Goal: Communication & Community: Answer question/provide support

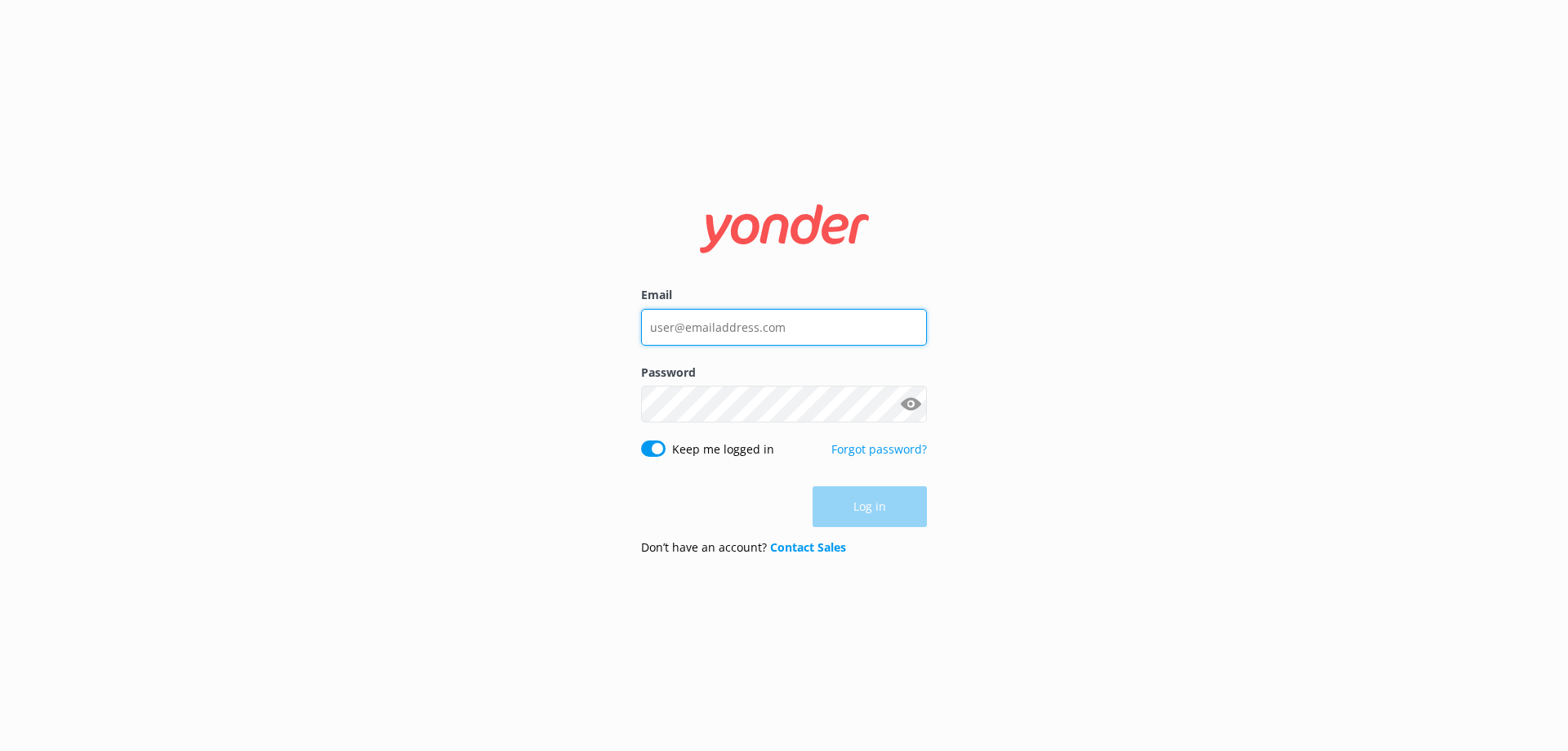
type input "[EMAIL_ADDRESS][DOMAIN_NAME]"
click at [882, 497] on div "Log in" at bounding box center [784, 507] width 286 height 41
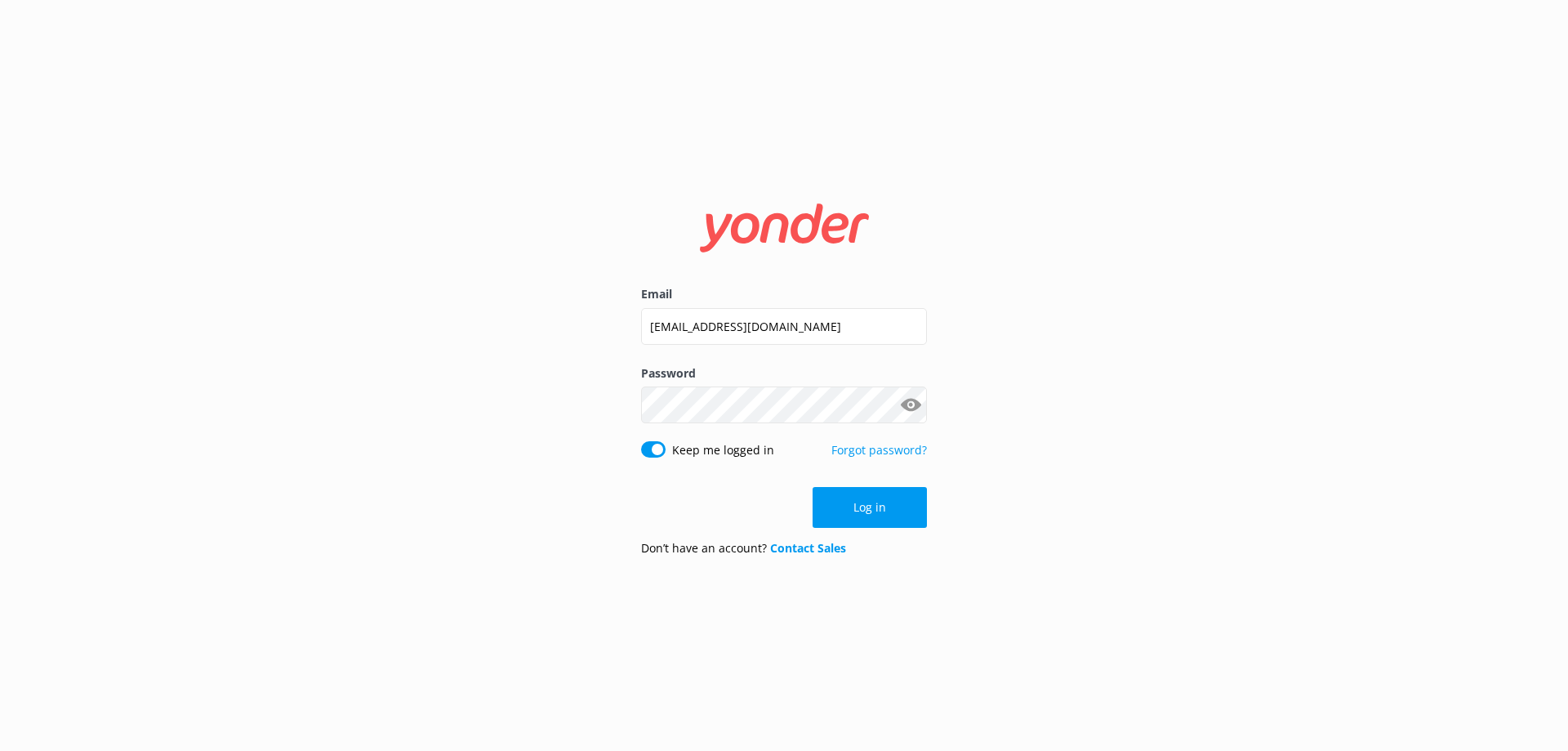
click at [710, 494] on div "Log in" at bounding box center [784, 507] width 286 height 41
click at [838, 504] on button "Log in" at bounding box center [870, 507] width 114 height 41
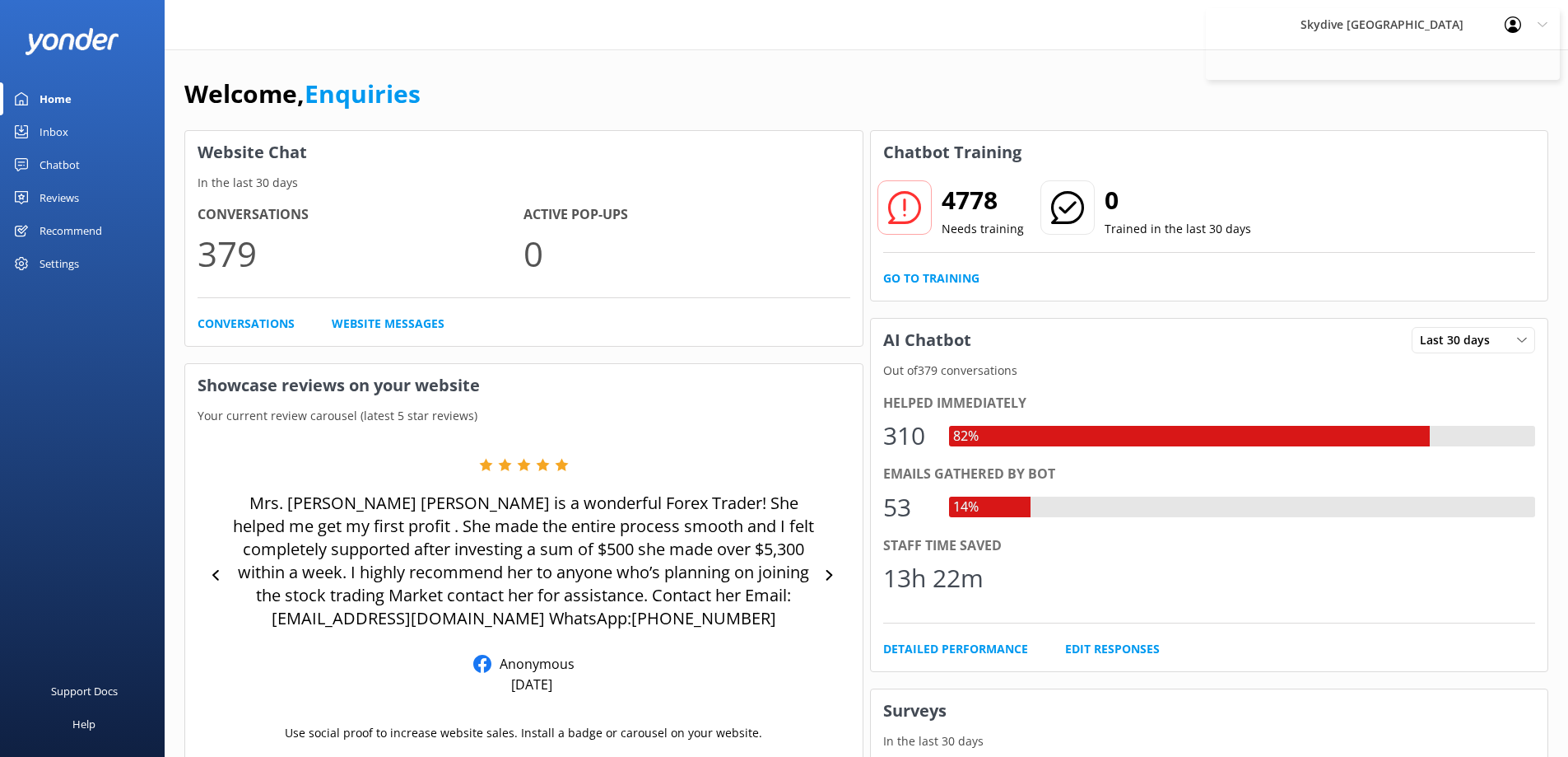
click at [43, 127] on div "Inbox" at bounding box center [53, 132] width 28 height 33
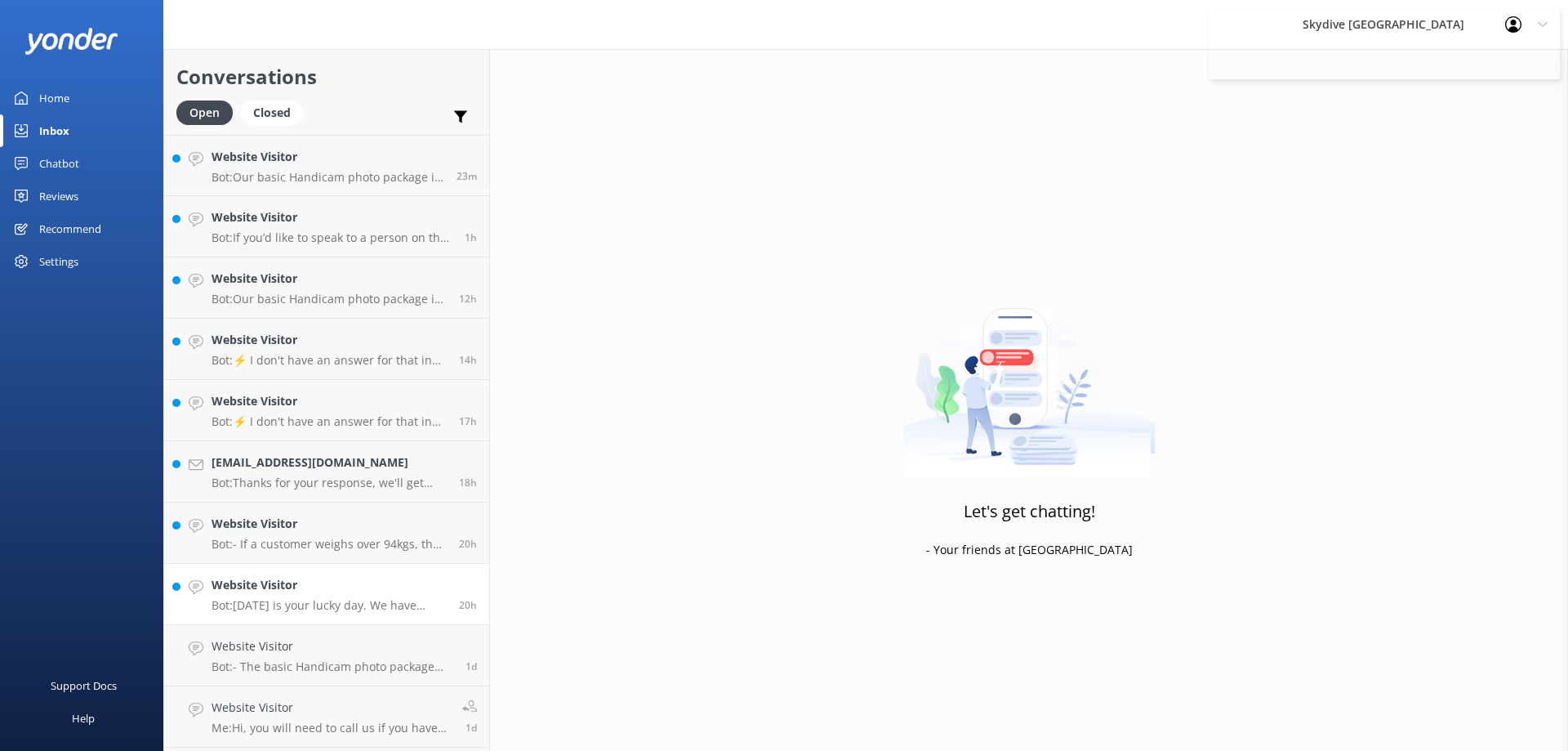
click at [255, 610] on p "Bot: [DATE] is your lucky day. We have exclusive offers when you book direct! V…" at bounding box center [329, 605] width 236 height 15
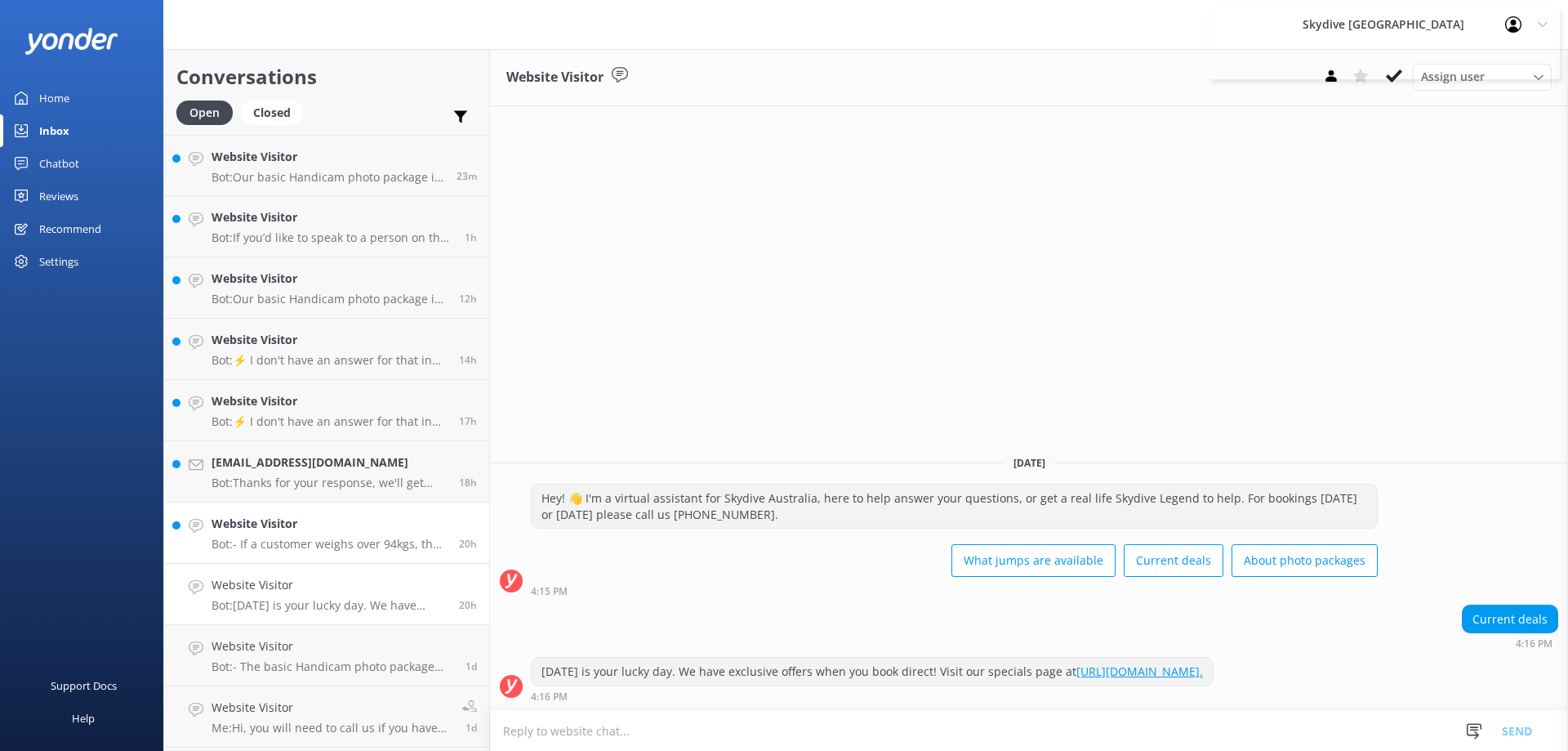
click at [325, 546] on p "Bot: - If a customer weighs over 94kgs, the Reservations team must be notified …" at bounding box center [329, 544] width 236 height 15
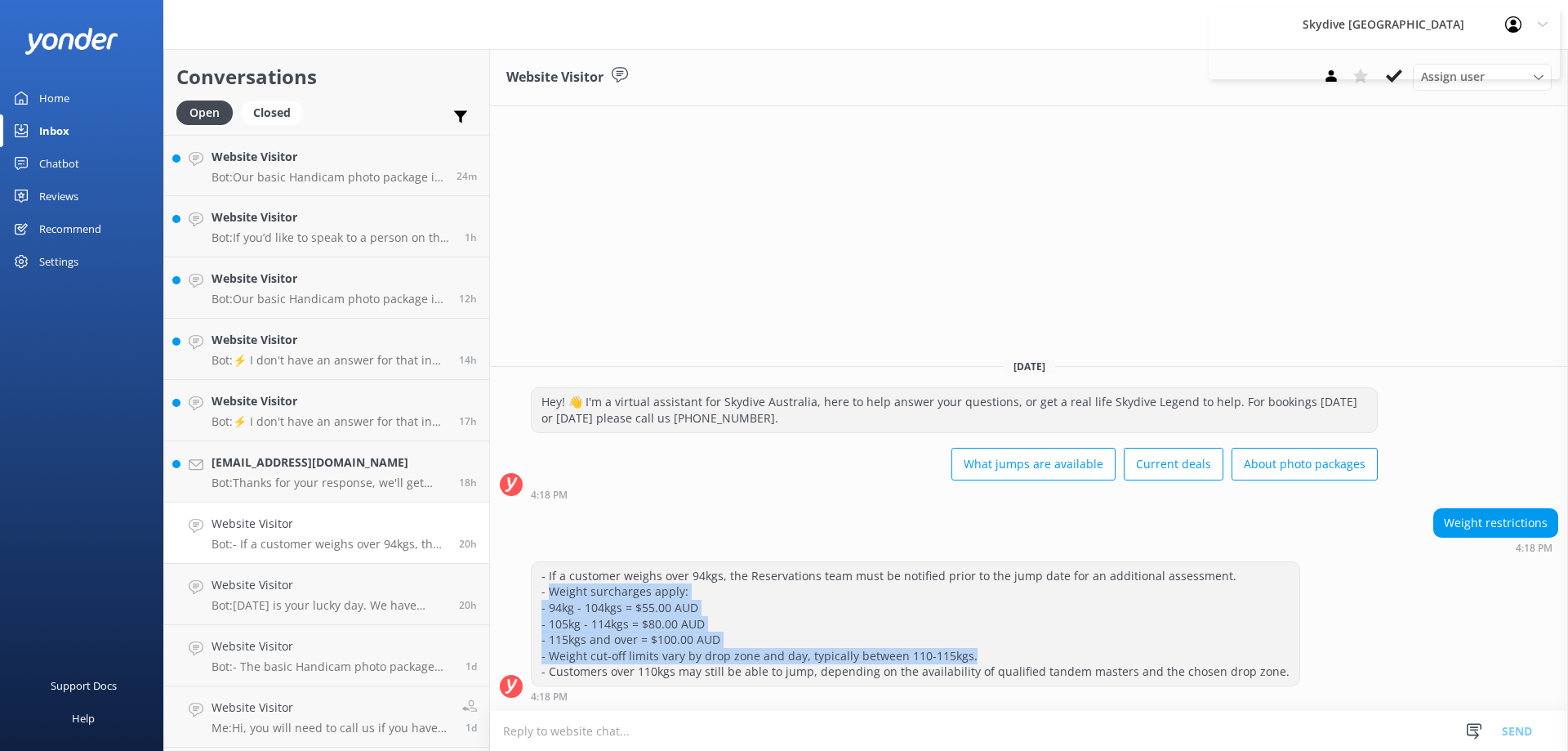
drag, startPoint x: 550, startPoint y: 594, endPoint x: 1096, endPoint y: 655, distance: 549.4
click at [1096, 655] on div "- If a customer weighs over 94kgs, the Reservations team must be notified prior…" at bounding box center [915, 623] width 767 height 124
click at [806, 643] on div "- If a customer weighs over 94kgs, the Reservations team must be notified prior…" at bounding box center [915, 623] width 767 height 124
drag, startPoint x: 733, startPoint y: 641, endPoint x: 535, endPoint y: 595, distance: 203.3
click at [535, 595] on div "- If a customer weighs over 94kgs, the Reservations team must be notified prior…" at bounding box center [915, 623] width 767 height 124
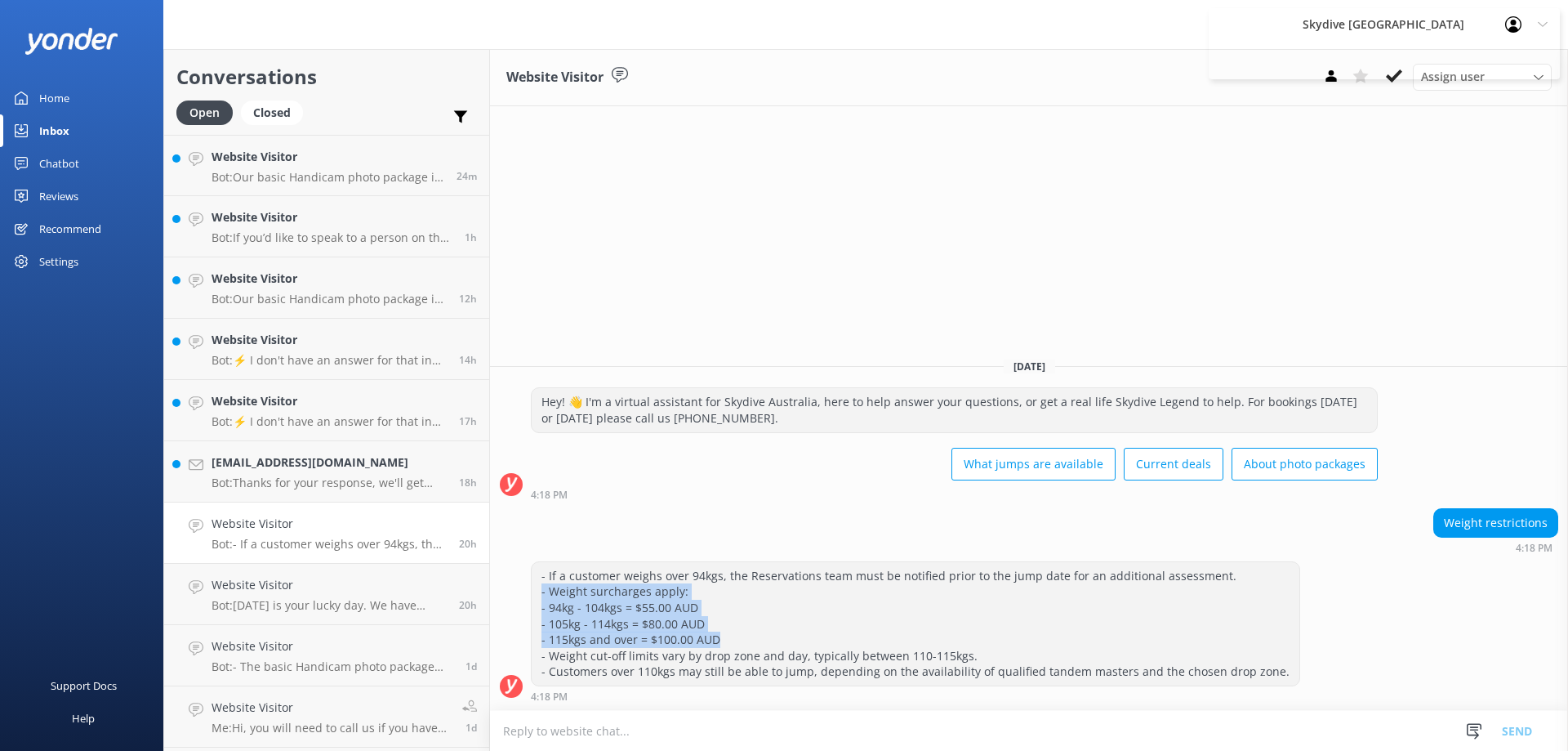
copy div "- Weight surcharges apply: - 94kg - 104kgs = $55.00 AUD - 105kg - 114kgs = $80.…"
click at [312, 474] on div "[EMAIL_ADDRESS][DOMAIN_NAME] Bot: Thanks for your response, we'll get back to y…" at bounding box center [329, 471] width 236 height 36
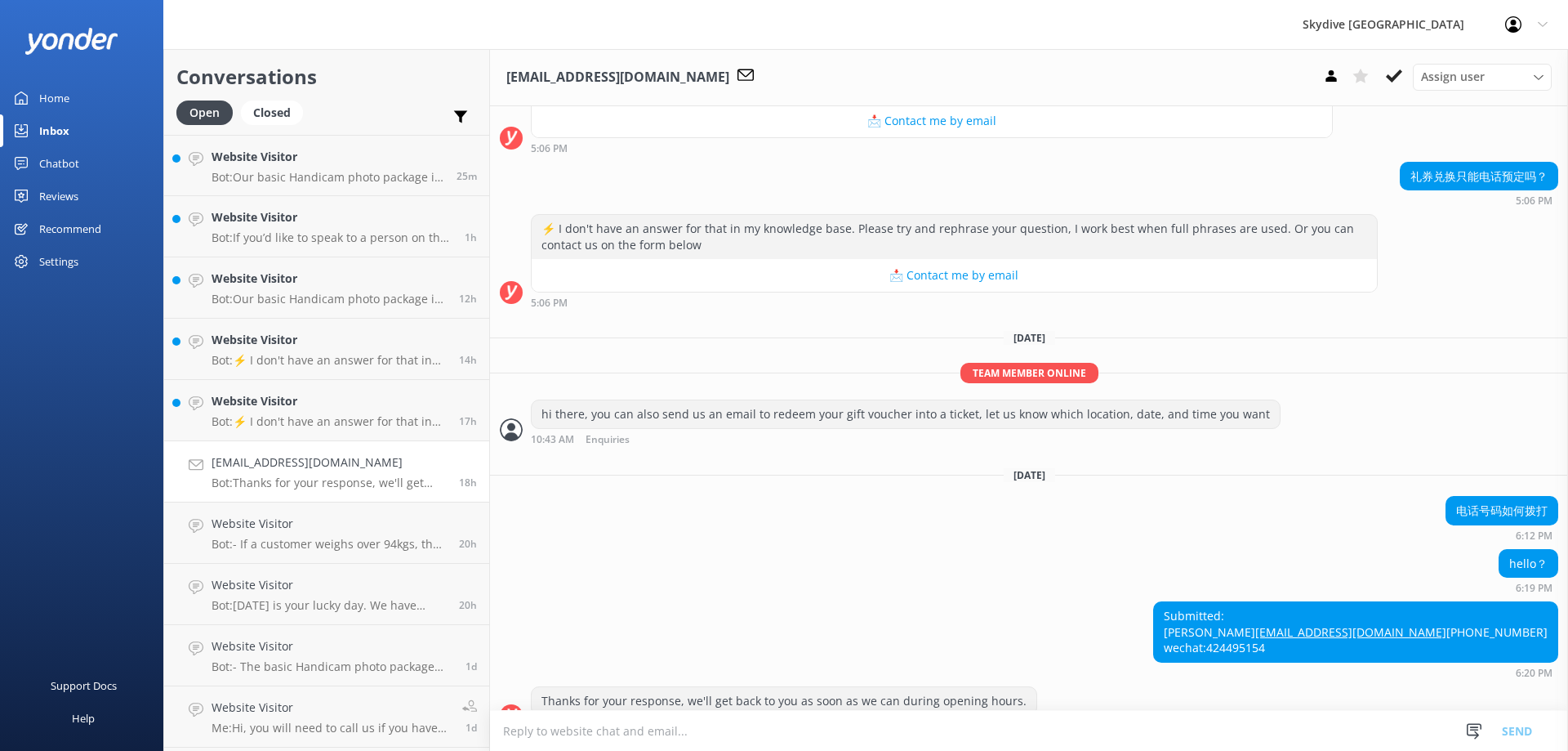
scroll to position [567, 0]
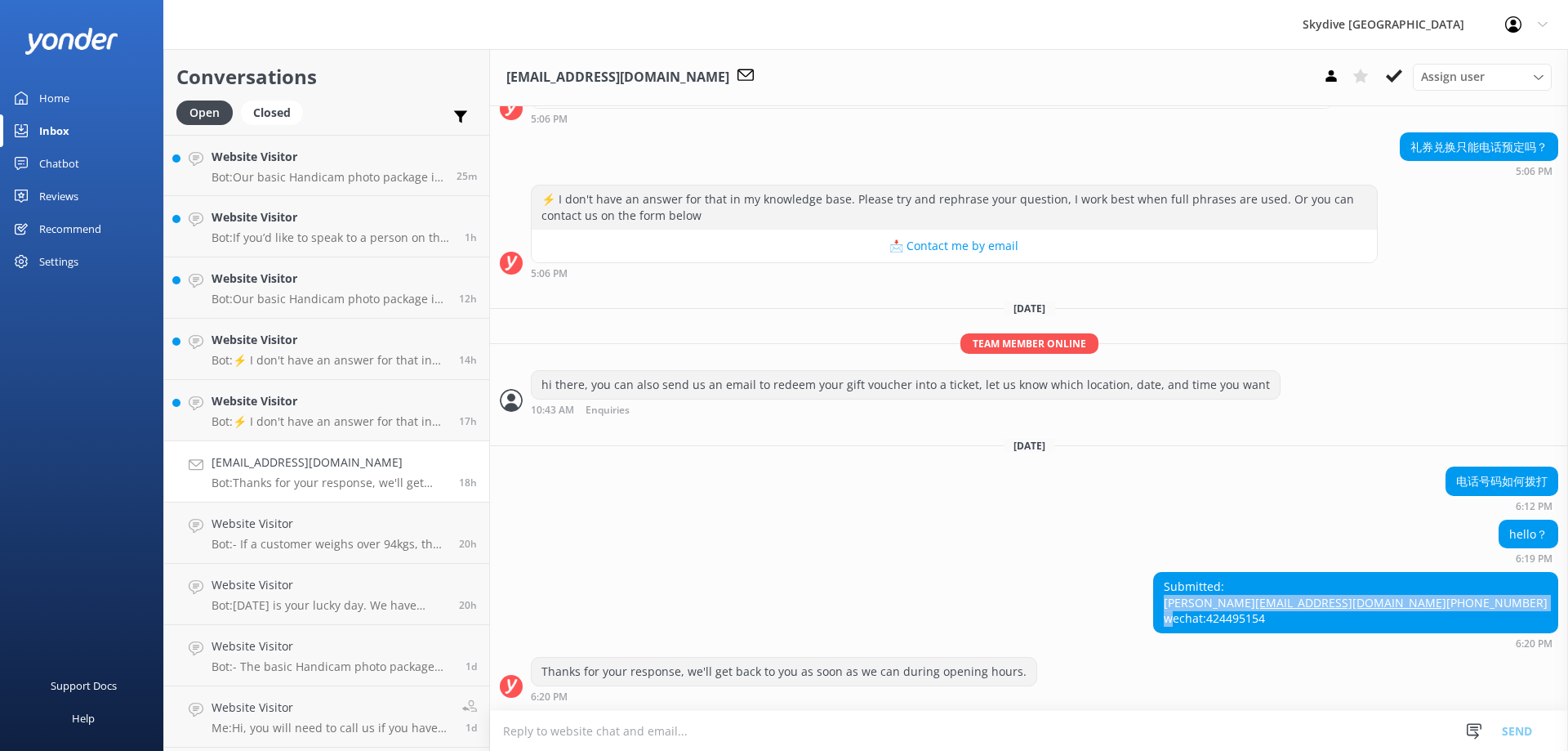
drag, startPoint x: 1423, startPoint y: 570, endPoint x: 1531, endPoint y: 607, distance: 114.2
click at [1531, 607] on div "Submitted: [PERSON_NAME] [EMAIL_ADDRESS][DOMAIN_NAME] [PHONE_NUMBER] wechat:424…" at bounding box center [1356, 602] width 403 height 59
copy div "[PERSON_NAME] [EMAIL_ADDRESS][DOMAIN_NAME] [PHONE_NUMBER]"
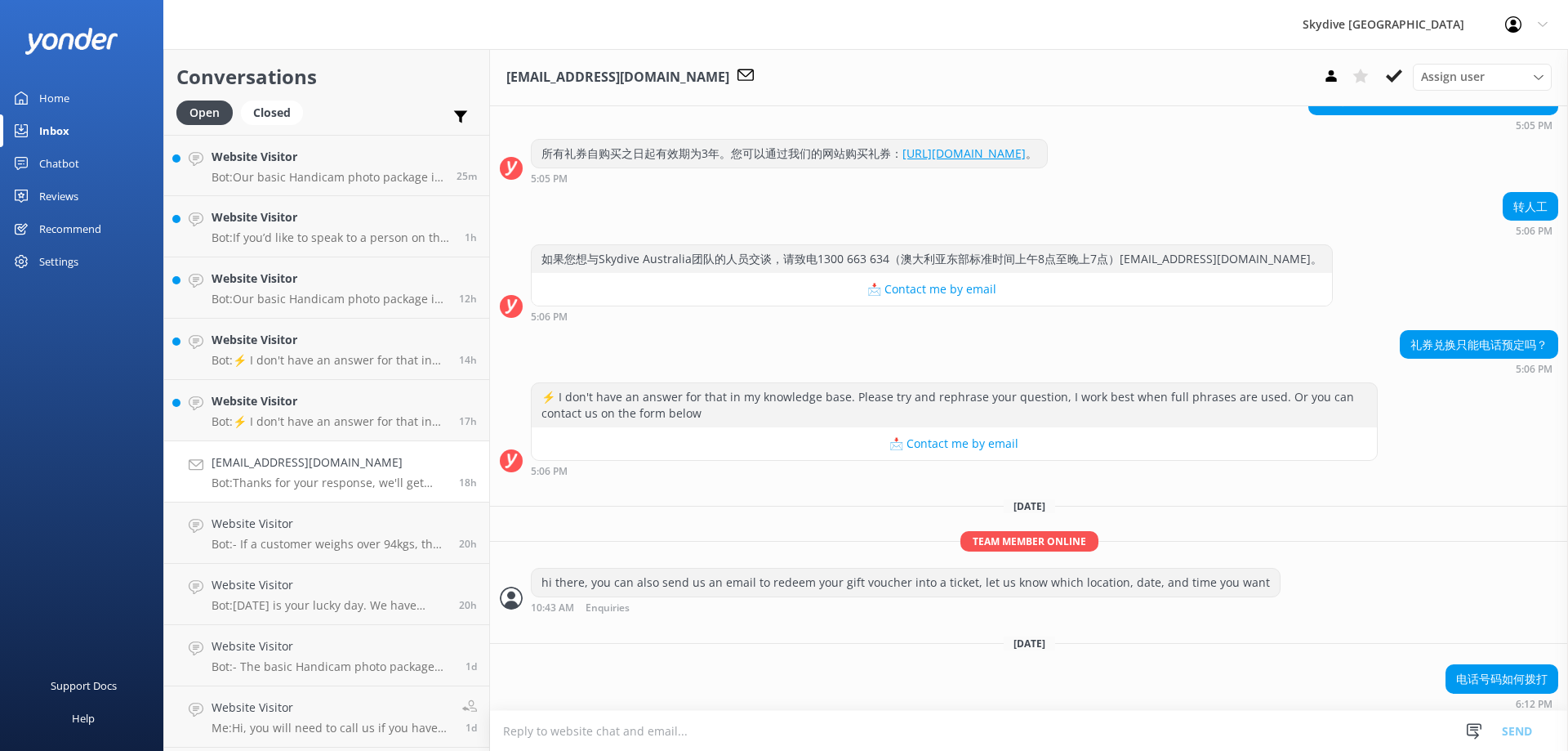
scroll to position [159, 0]
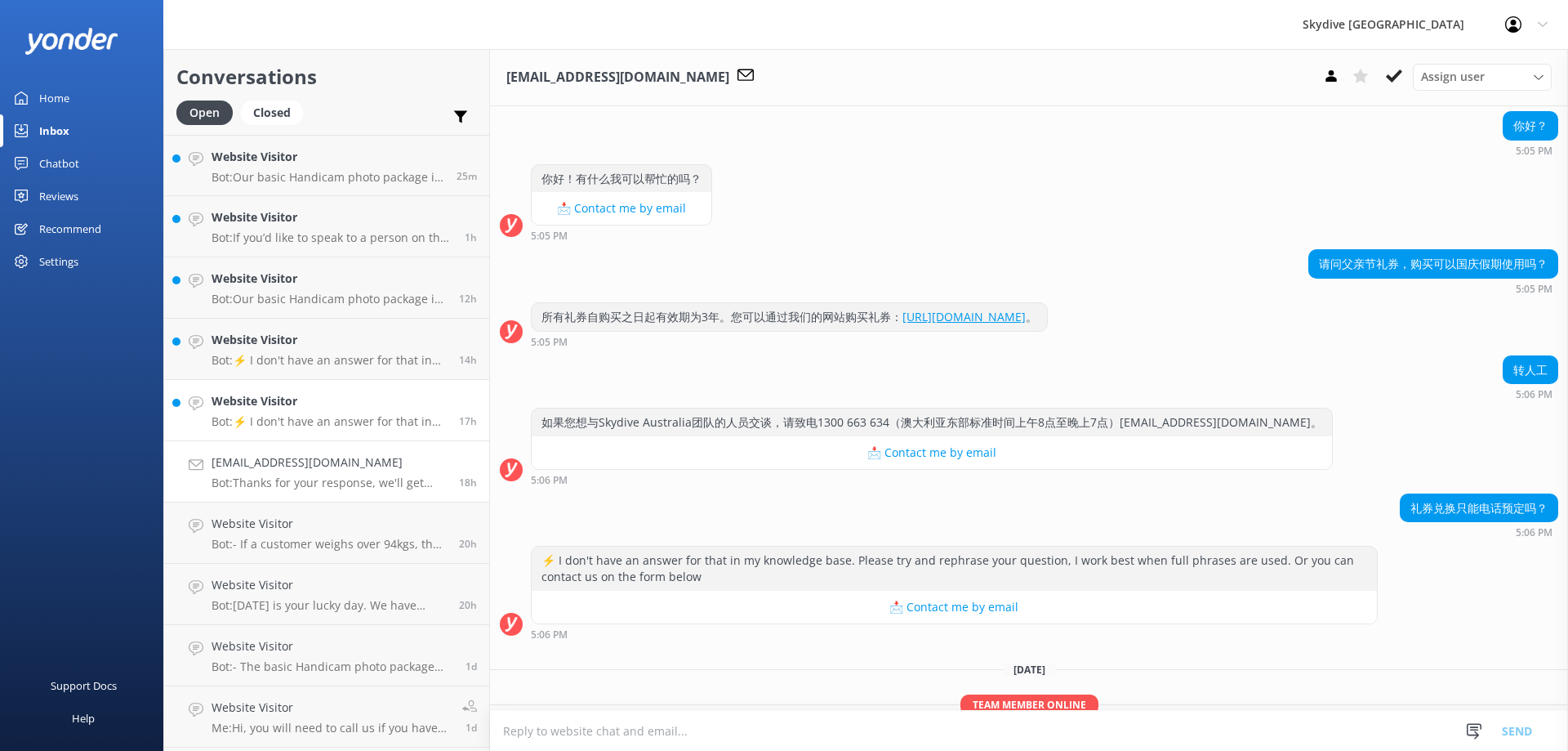
click at [276, 421] on p "Bot: ⚡ I don't have an answer for that in my knowledge base. Please try and rep…" at bounding box center [329, 421] width 236 height 15
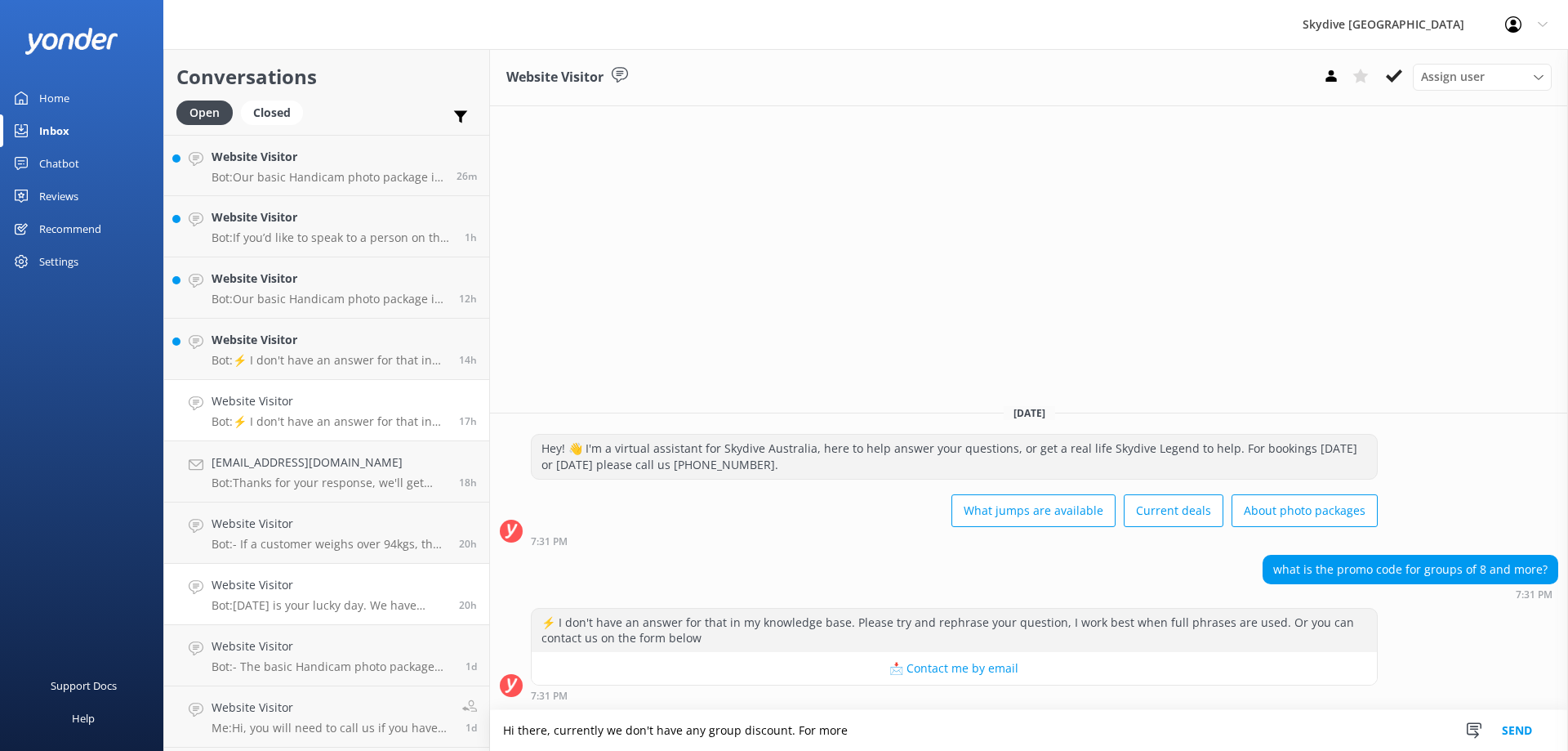
type textarea "Hi there, currently we don't have any group discount. For more"
click at [286, 598] on p "Bot: [DATE] is your lucky day. We have exclusive offers when you book direct! V…" at bounding box center [329, 605] width 236 height 15
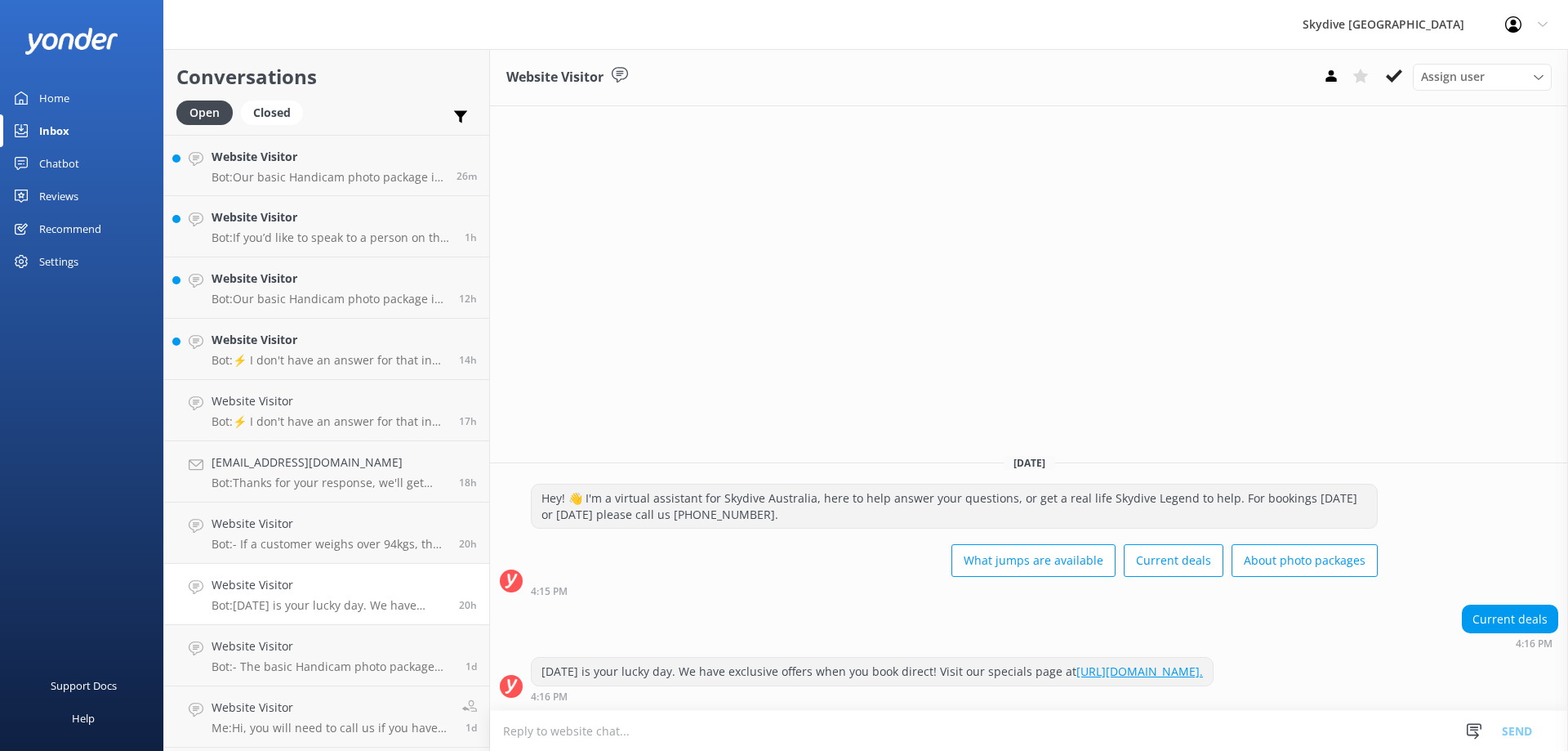
drag, startPoint x: 719, startPoint y: 675, endPoint x: 957, endPoint y: 682, distance: 238.1
click at [1213, 686] on div "[DATE] is your lucky day. We have exclusive offers when you book direct! Visit …" at bounding box center [872, 671] width 683 height 29
copy div "exclusive offers when you book direct! Visit our specials page at [URL][DOMAIN_…"
click at [327, 429] on p "Bot: ⚡ I don't have an answer for that in my knowledge base. Please try and rep…" at bounding box center [329, 421] width 236 height 15
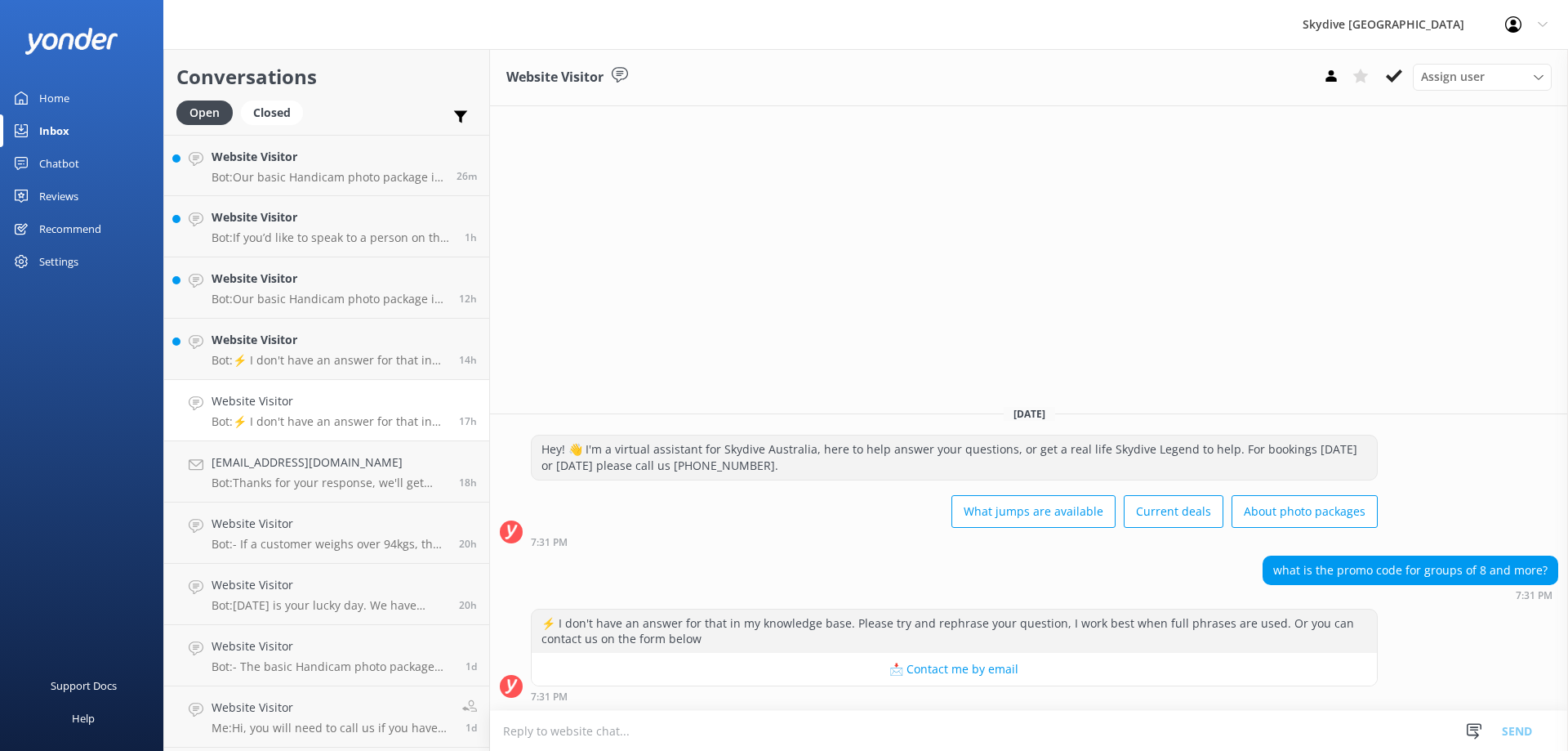
click at [682, 735] on textarea at bounding box center [1028, 731] width 1078 height 40
paste textarea "exclusive offers when you book direct! Visit our specials page at [URL][DOMAIN_…"
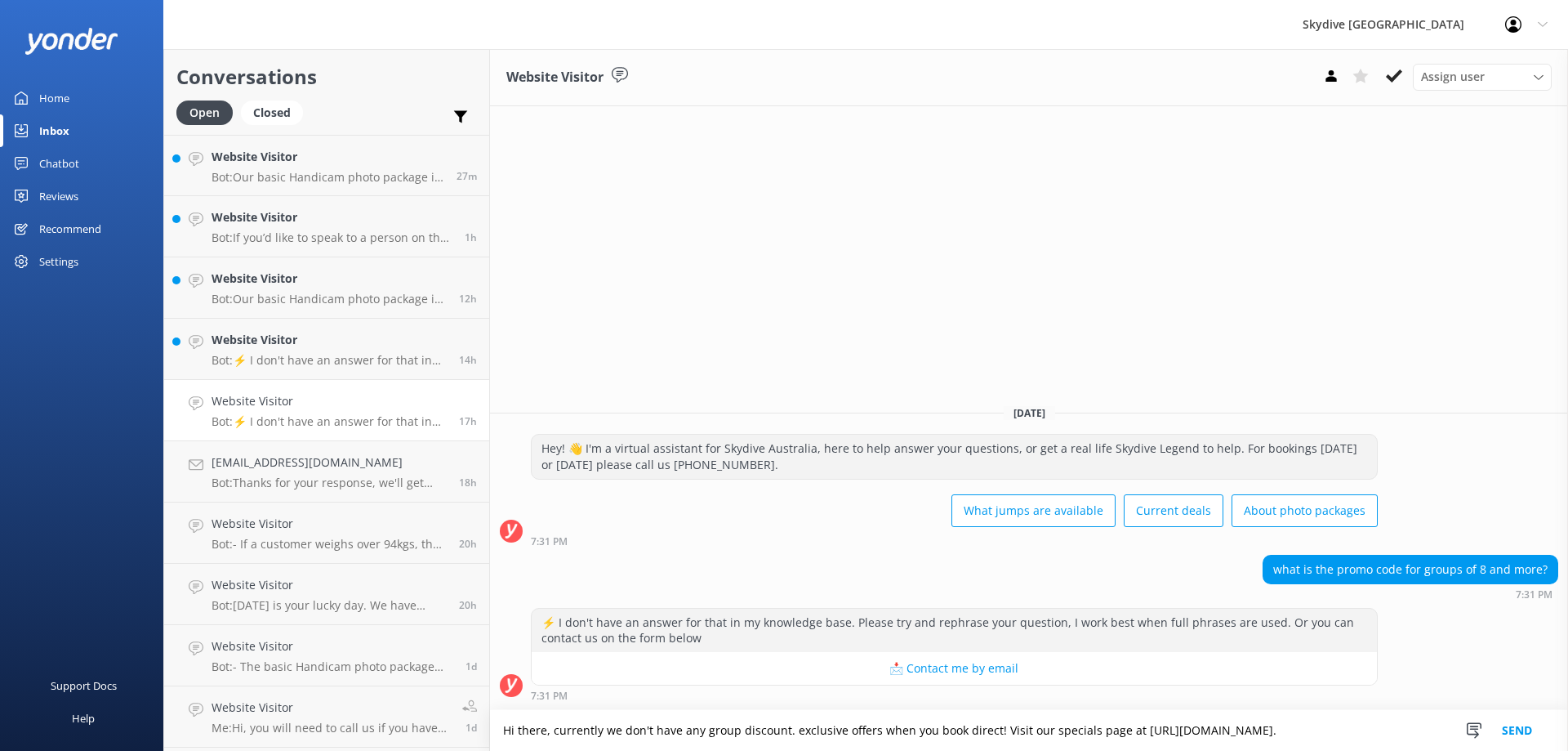
click at [788, 731] on textarea "Hi there, currently we don't have any group discount. exclusive offers when you…" at bounding box center [1028, 731] width 1078 height 41
drag, startPoint x: 790, startPoint y: 728, endPoint x: 992, endPoint y: 730, distance: 202.0
click at [992, 730] on textarea "Hi there, currently we don't have any group discount. exclusive offers when you…" at bounding box center [1028, 731] width 1078 height 41
click at [864, 733] on textarea "Hi there, currently we don't have any group discount. For more dealsplease visi…" at bounding box center [1028, 731] width 1078 height 41
type textarea "Hi there, currently we don't have any group discount. For more deals please vis…"
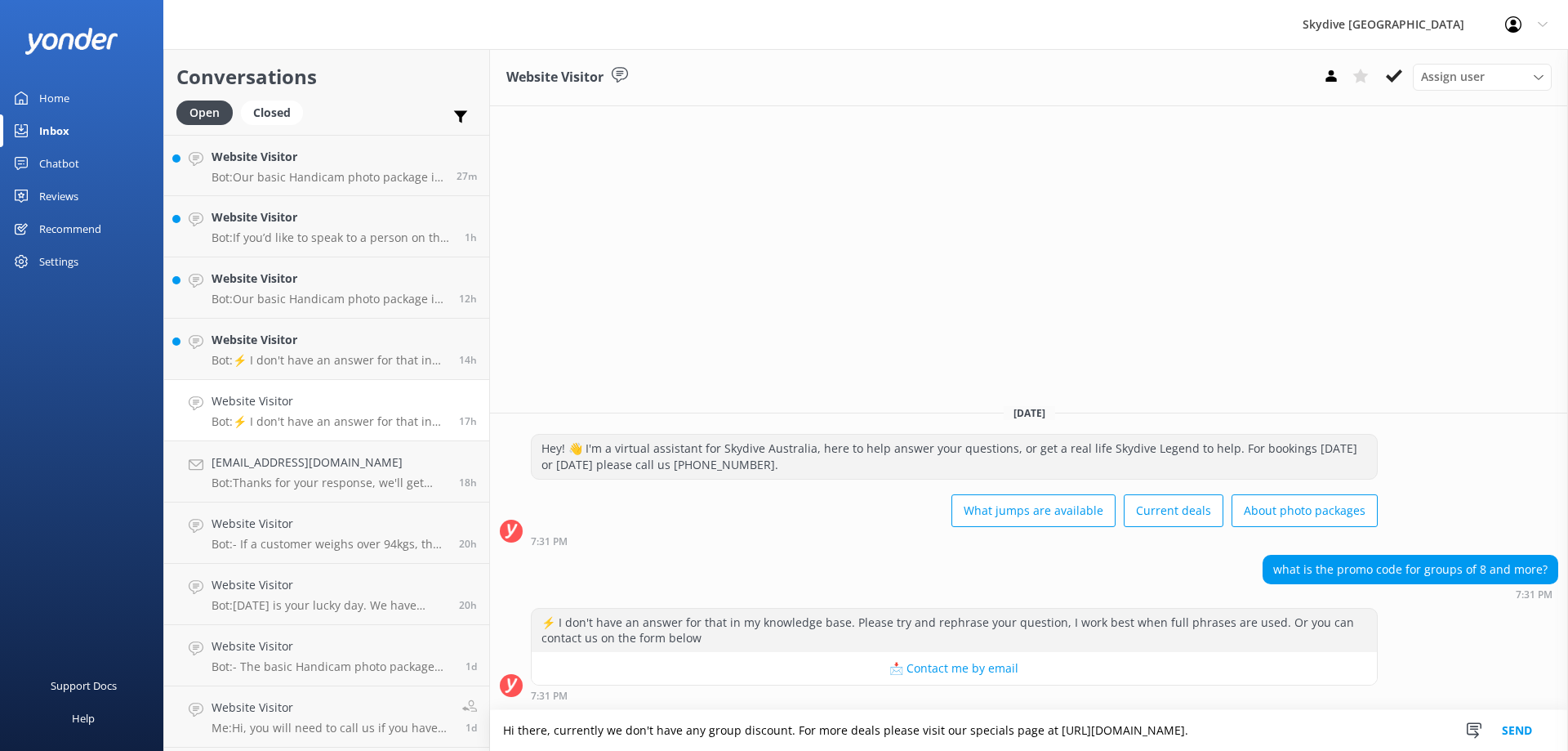
click at [1508, 728] on button "Send" at bounding box center [1517, 731] width 61 height 41
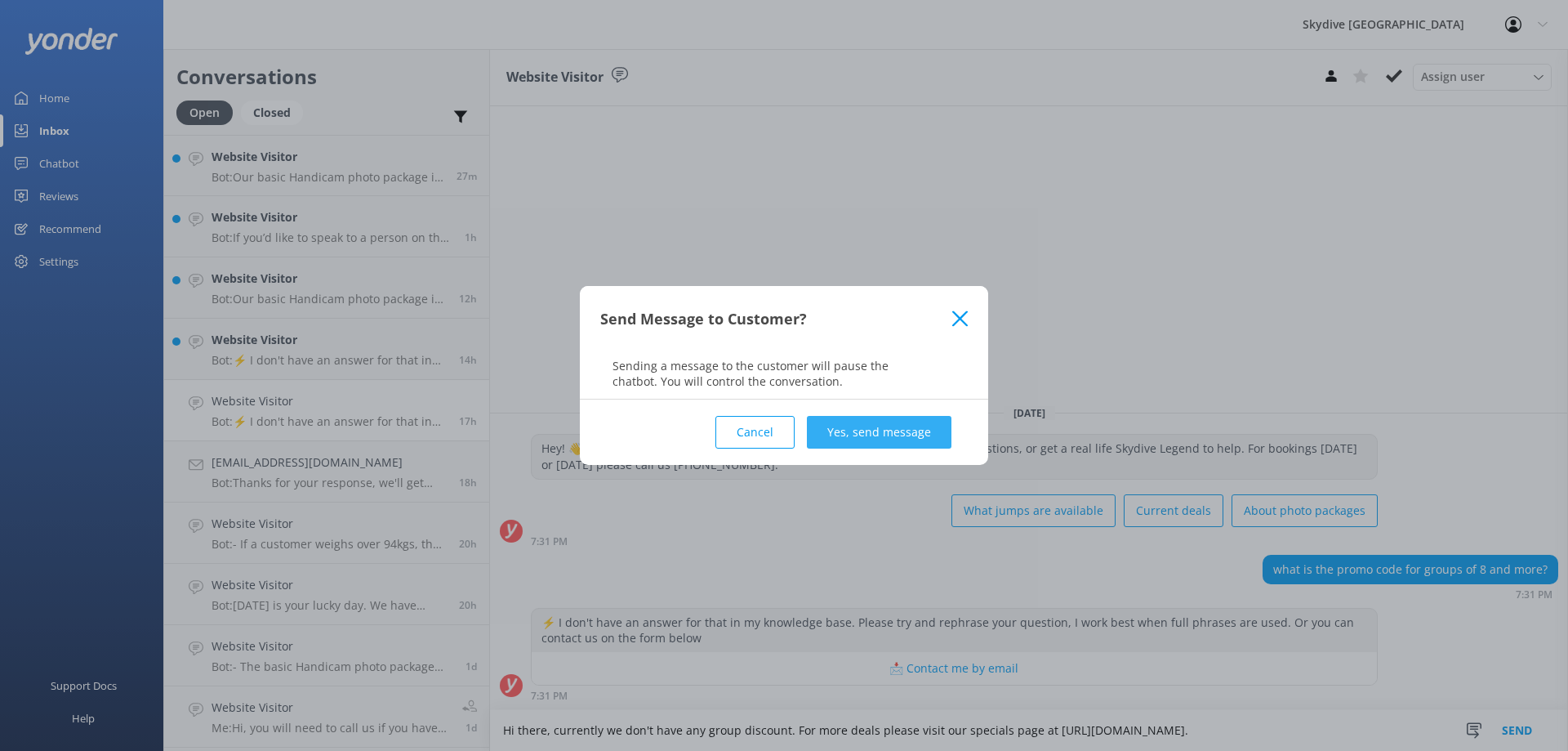
click at [863, 422] on button "Yes, send message" at bounding box center [879, 432] width 144 height 33
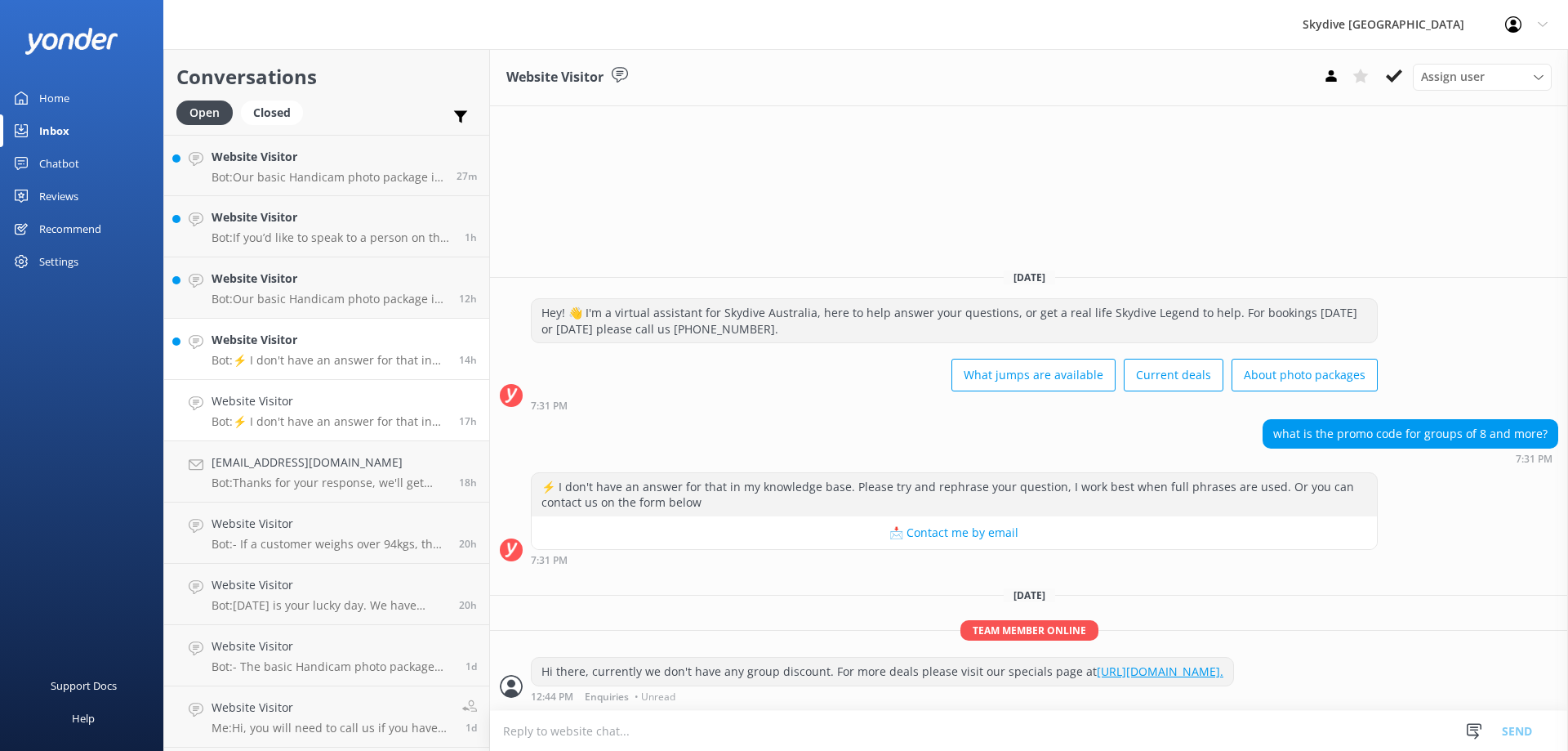
click at [322, 365] on p "Bot: ⚡ I don't have an answer for that in my knowledge base. Please try and rep…" at bounding box center [329, 359] width 236 height 15
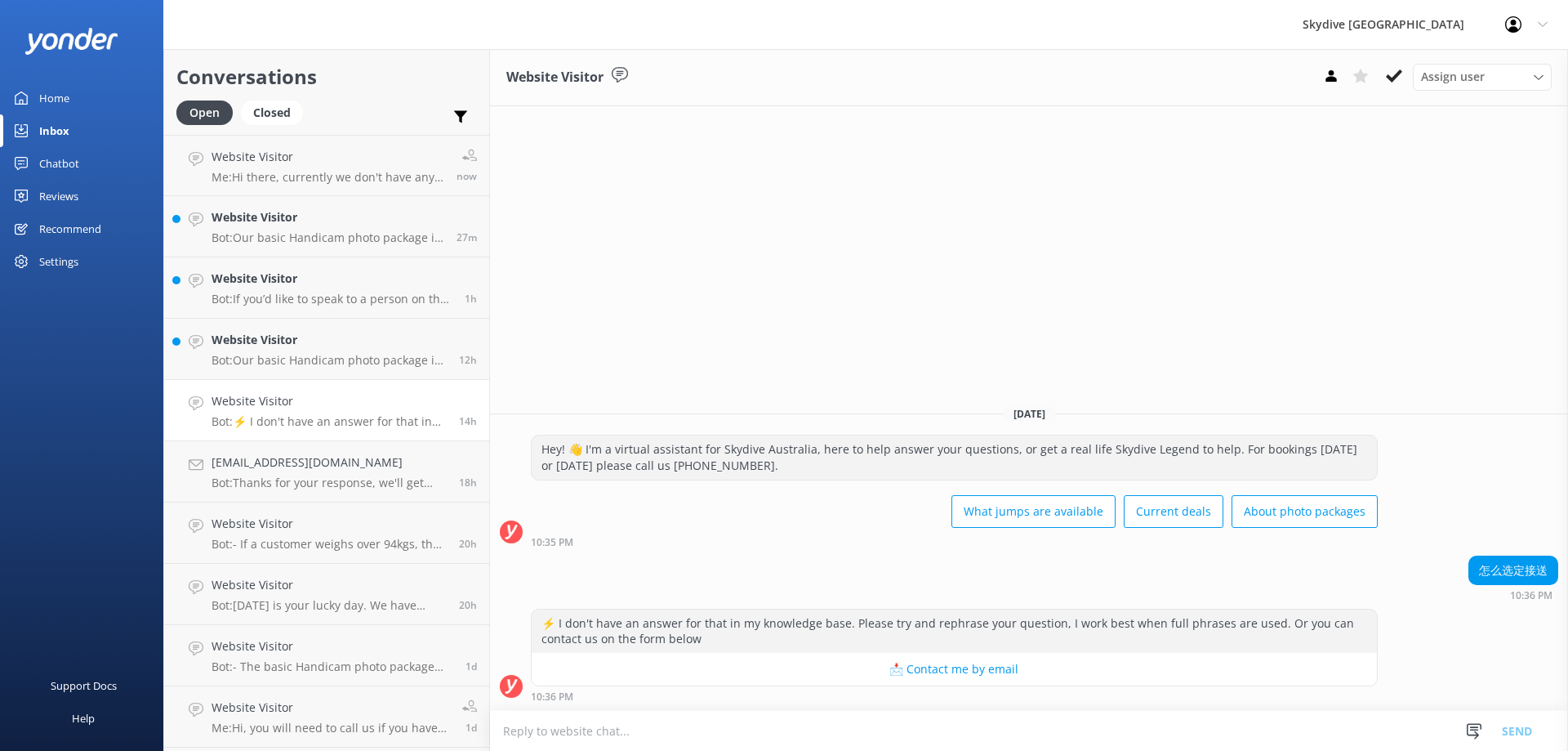
click at [747, 726] on textarea at bounding box center [1028, 731] width 1078 height 40
type textarea "C"
click at [548, 726] on textarea "Hi there,when you book online" at bounding box center [1028, 731] width 1078 height 41
click at [703, 736] on textarea "Hi there, when you book online" at bounding box center [1028, 731] width 1078 height 41
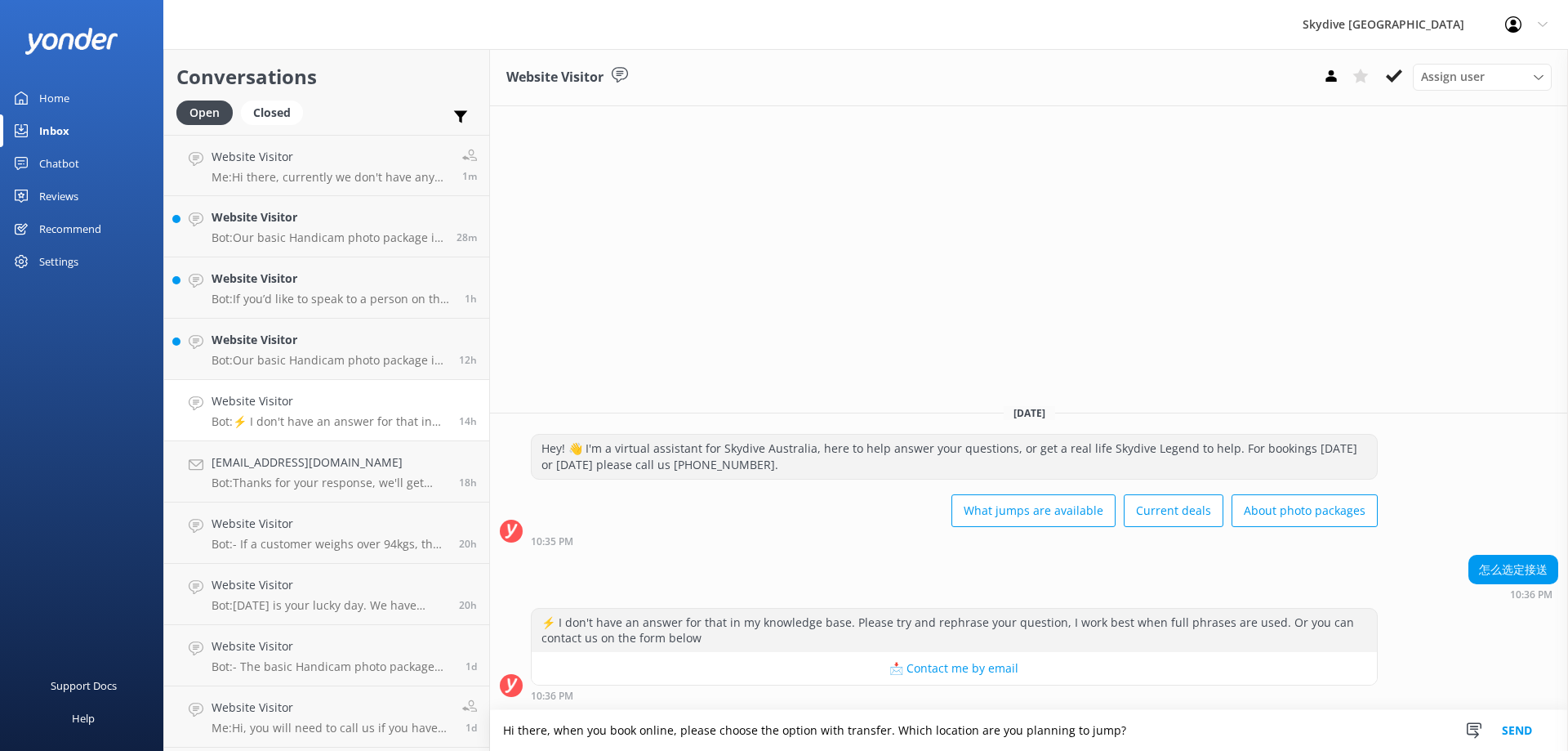
type textarea "Hi there, when you book online, please choose the option with transfer. Which l…"
click at [1526, 735] on button "Send" at bounding box center [1517, 731] width 61 height 41
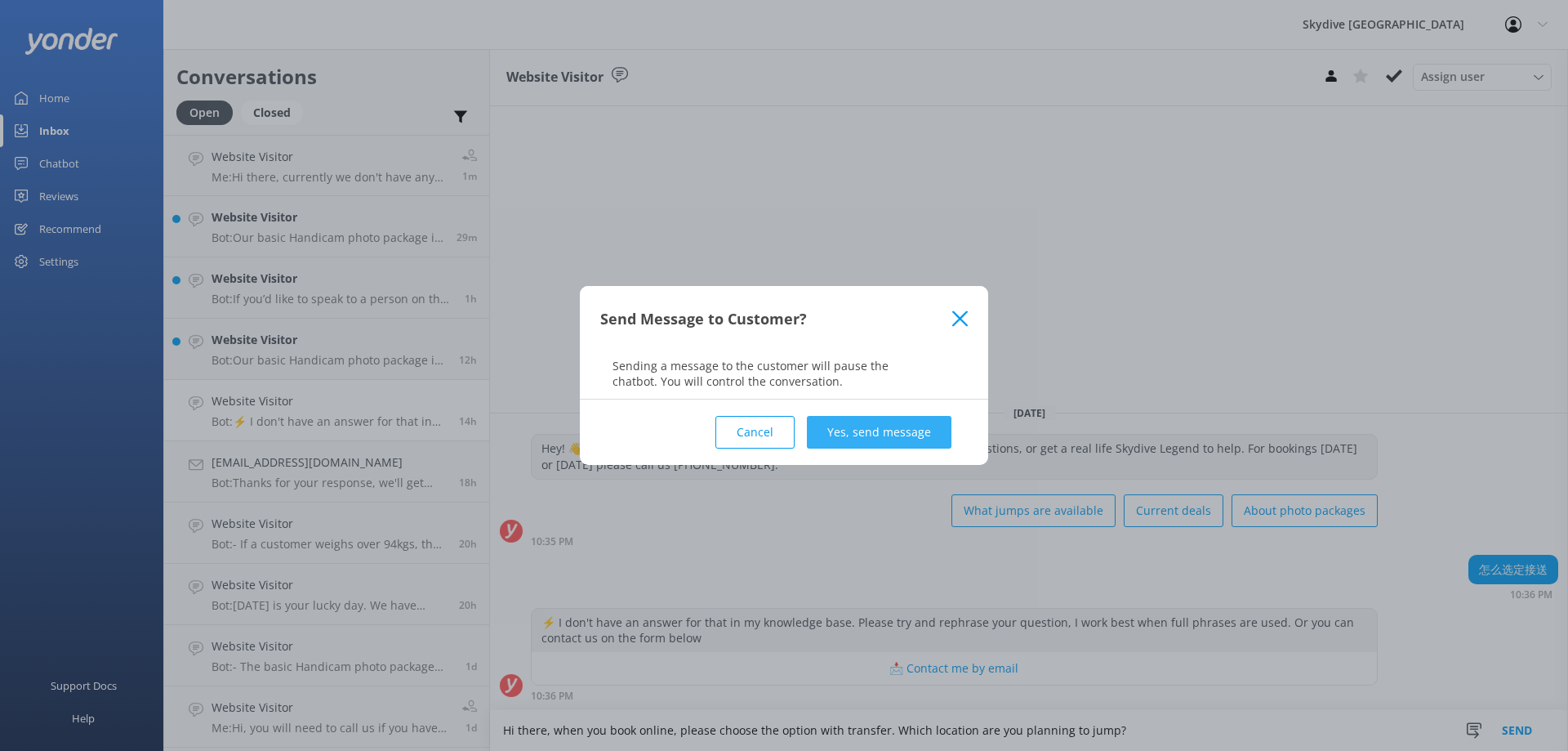
click at [841, 430] on button "Yes, send message" at bounding box center [879, 432] width 144 height 33
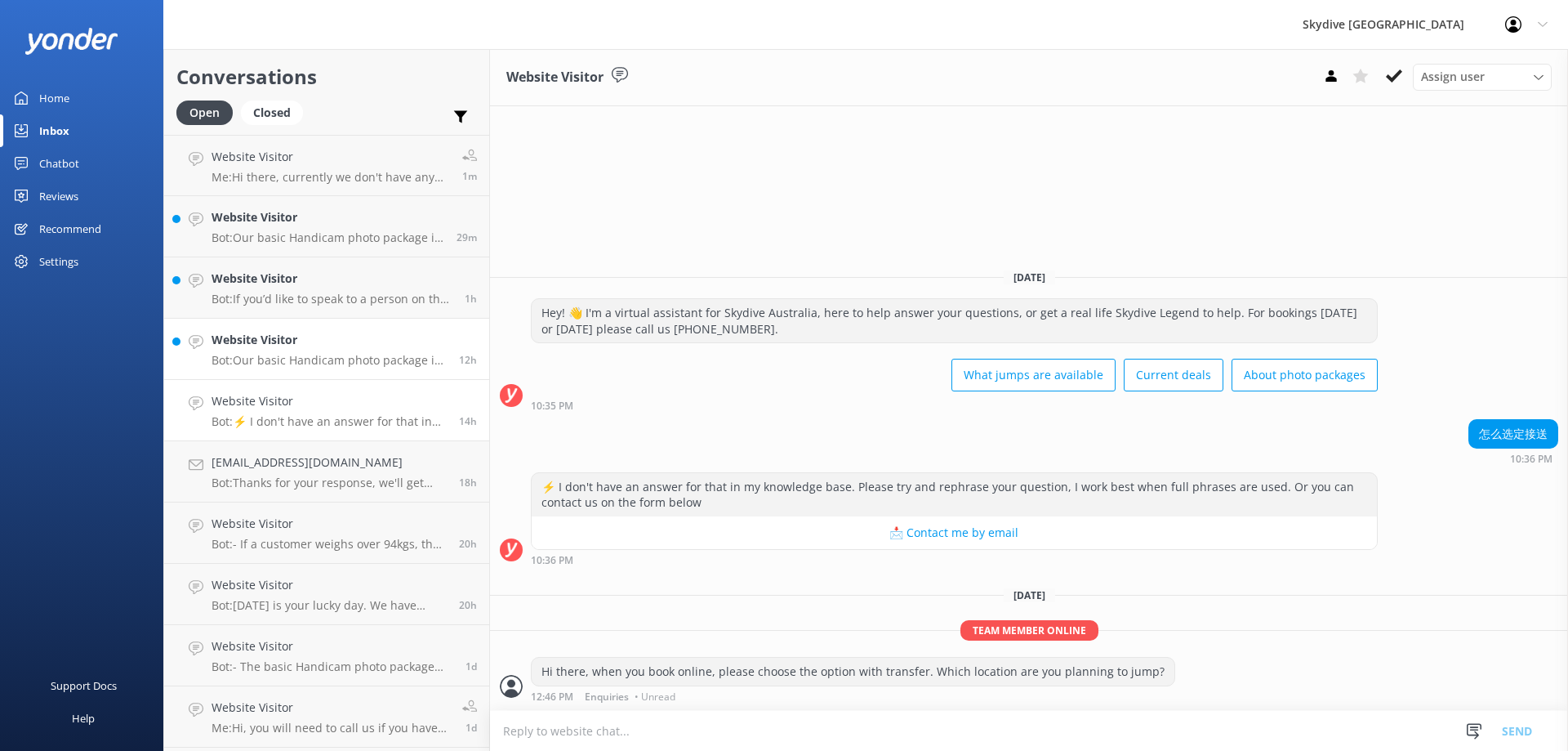
click at [333, 359] on p "Bot: Our basic Handicam photo package is $129 per person and includes photos of…" at bounding box center [329, 359] width 236 height 15
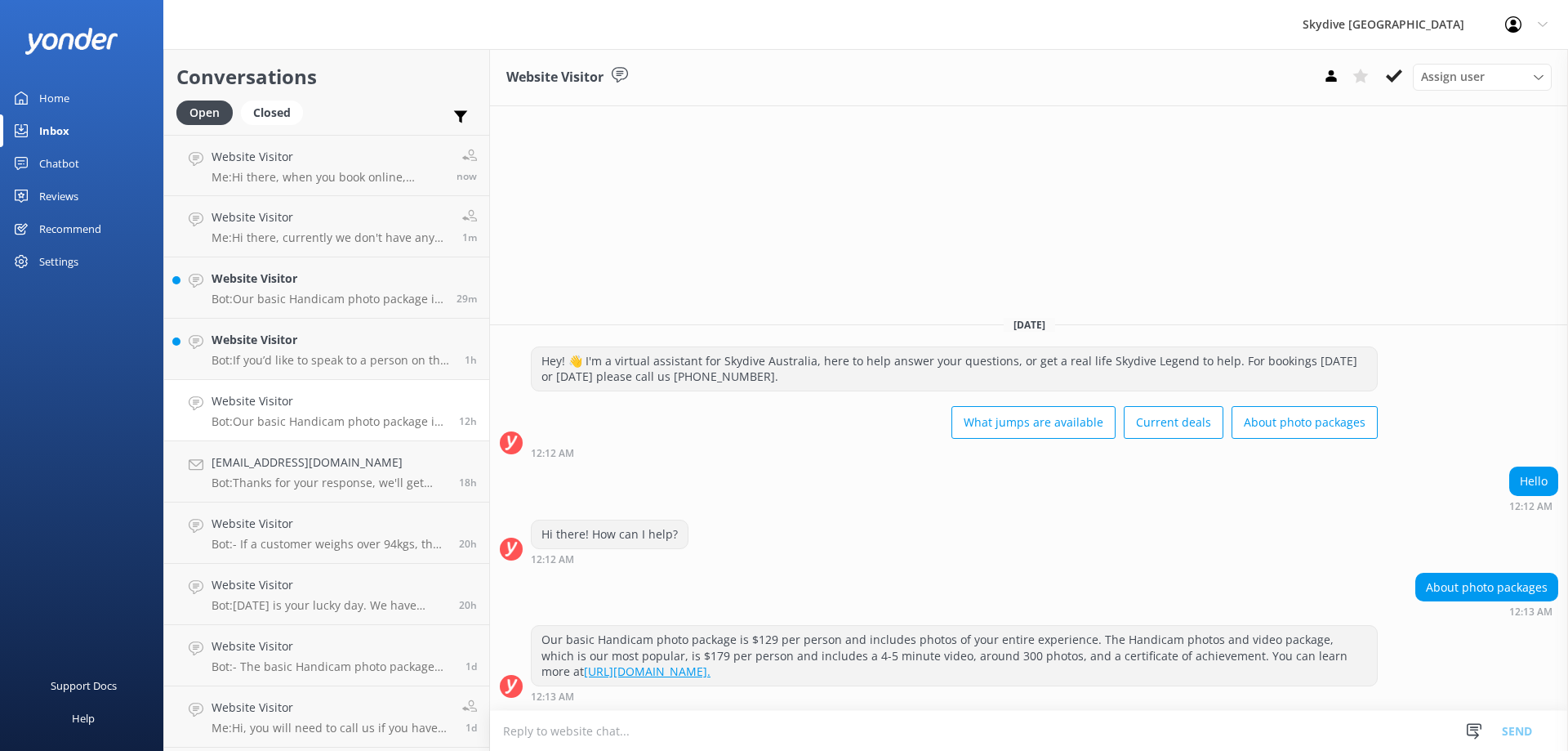
drag, startPoint x: 541, startPoint y: 638, endPoint x: 869, endPoint y: 670, distance: 329.6
click at [869, 670] on div "Our basic Handicam photo package is $129 per person and includes photos of your…" at bounding box center [954, 656] width 845 height 59
copy div "Our basic Handicam photo package is $129 per person and includes photos of your…"
click at [326, 372] on link "Website Visitor Bot: If you’d like to speak to a person on the Skydive Australi…" at bounding box center [327, 349] width 325 height 61
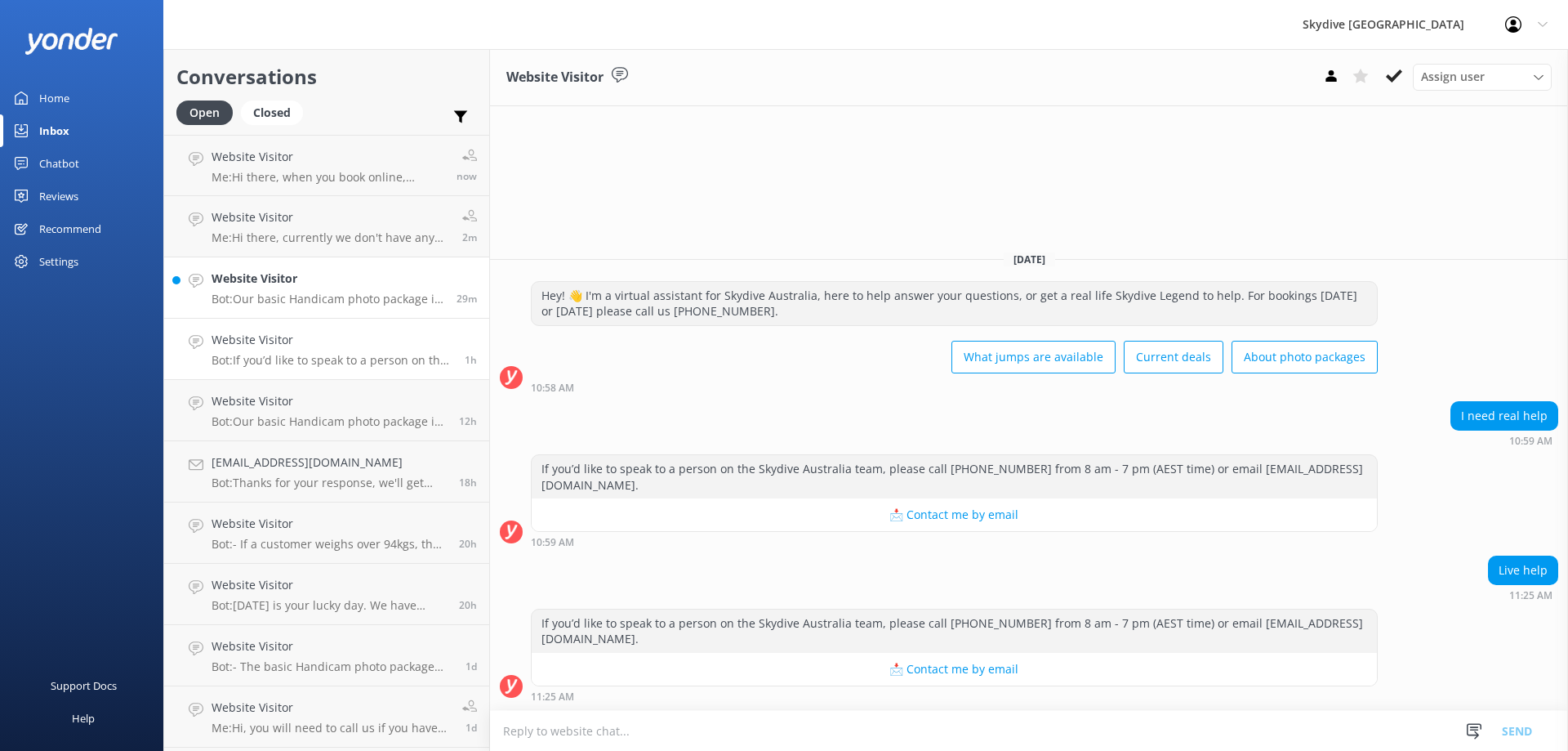
click at [269, 284] on h4 "Website Visitor" at bounding box center [327, 279] width 233 height 18
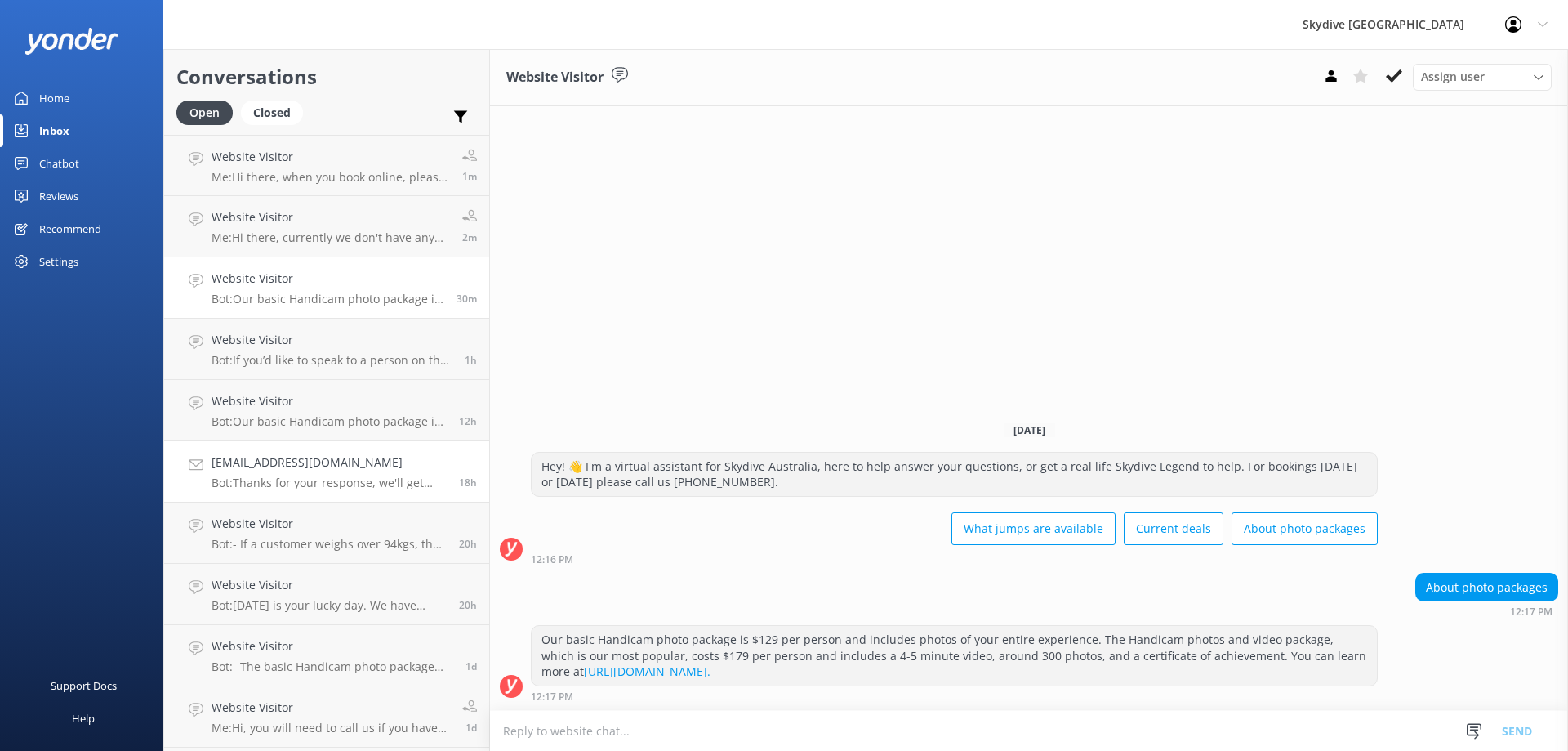
click at [377, 487] on p "Bot: Thanks for your response, we'll get back to you as soon as we can during o…" at bounding box center [329, 482] width 236 height 15
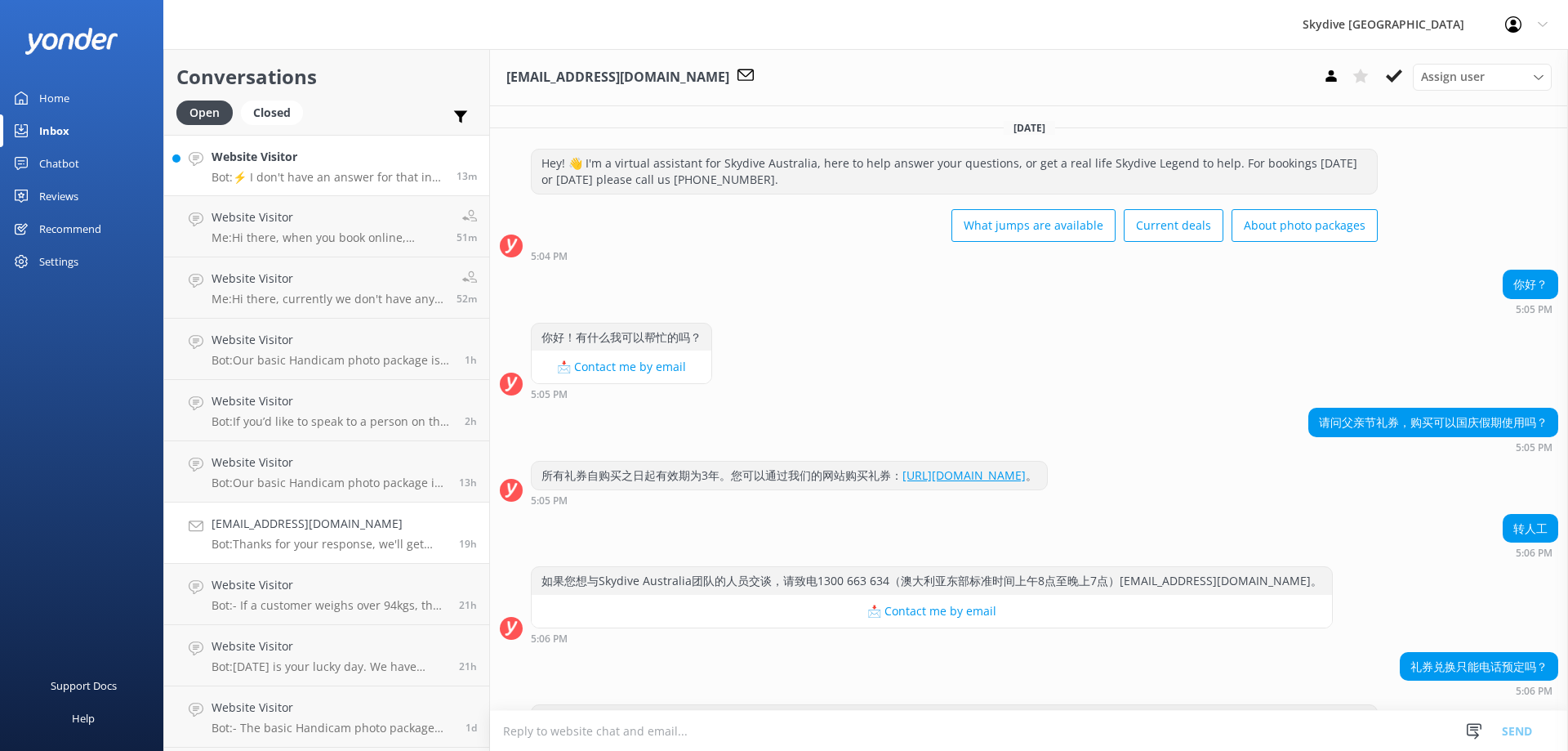
click at [328, 169] on p "Bot: ⚡ I don't have an answer for that in my knowledge base. Please try and rep…" at bounding box center [327, 176] width 233 height 15
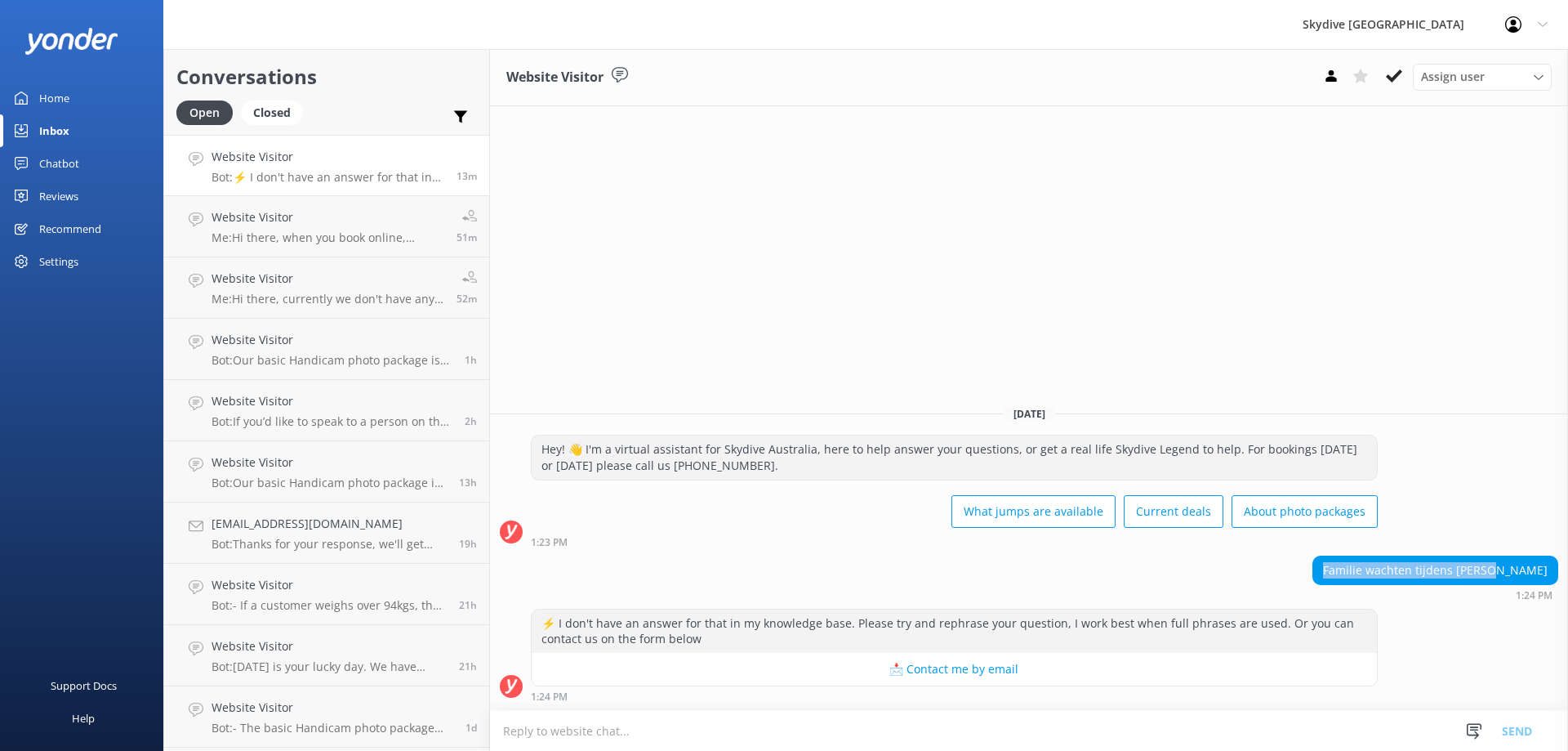
drag, startPoint x: 1381, startPoint y: 566, endPoint x: 1568, endPoint y: 567, distance: 187.0
click at [1568, 567] on div "Familie wachten tijdens [PERSON_NAME] 1:24 PM" at bounding box center [1028, 578] width 1078 height 45
copy div "Familie wachten tijdens [PERSON_NAME]"
